Goal: Navigation & Orientation: Understand site structure

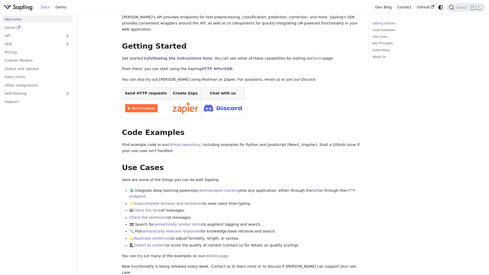
scroll to position [102, 0]
